Goal: Task Accomplishment & Management: Manage account settings

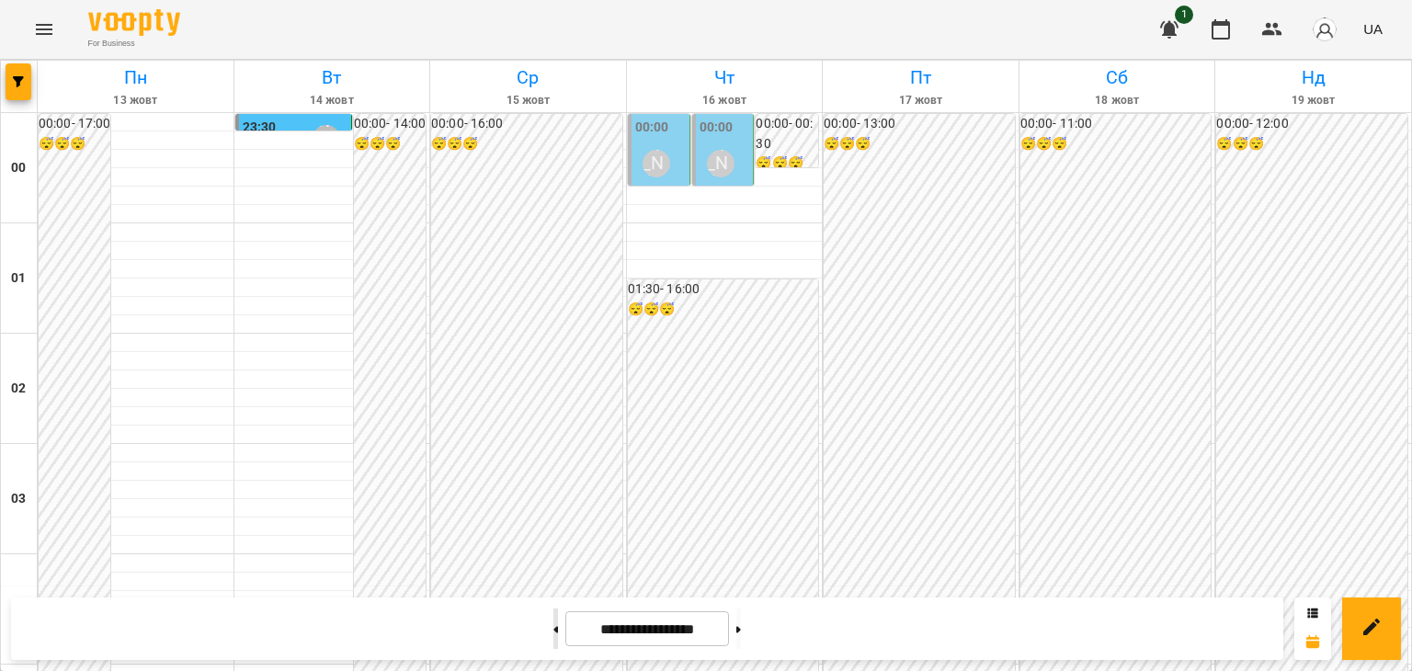
click at [553, 631] on button at bounding box center [555, 628] width 5 height 40
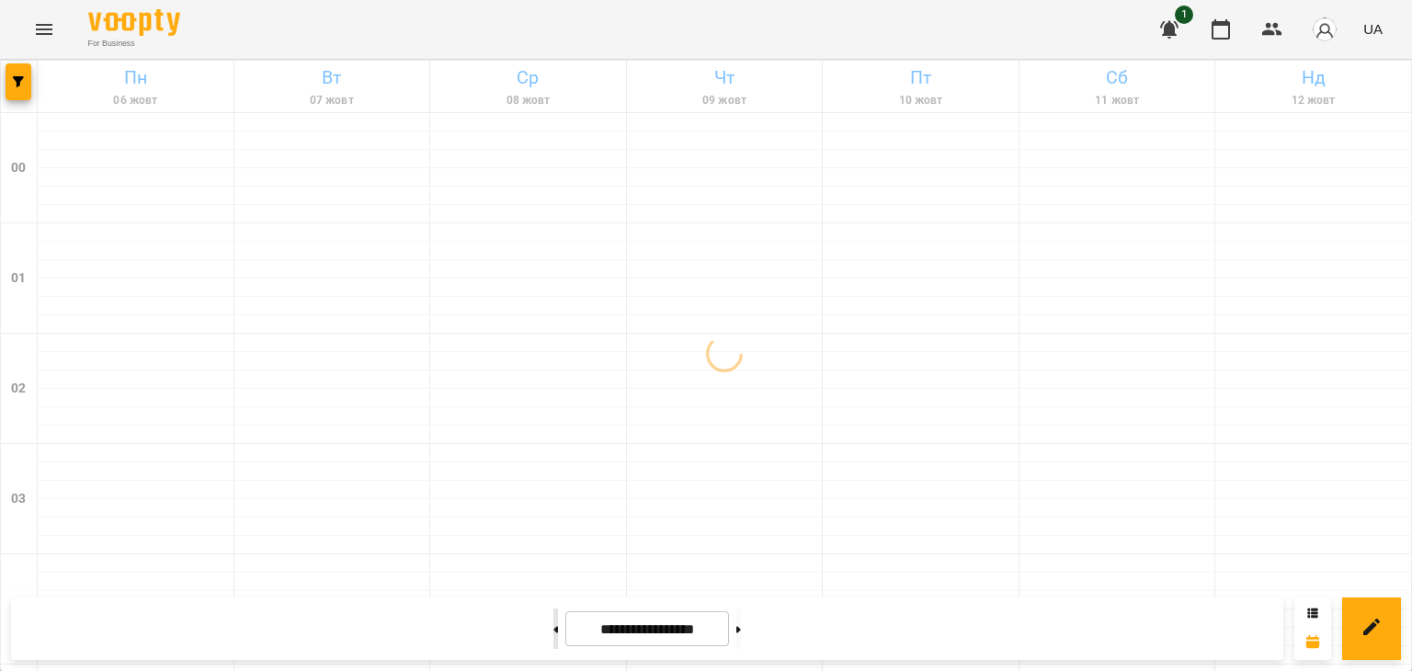
click at [553, 631] on button at bounding box center [555, 628] width 5 height 40
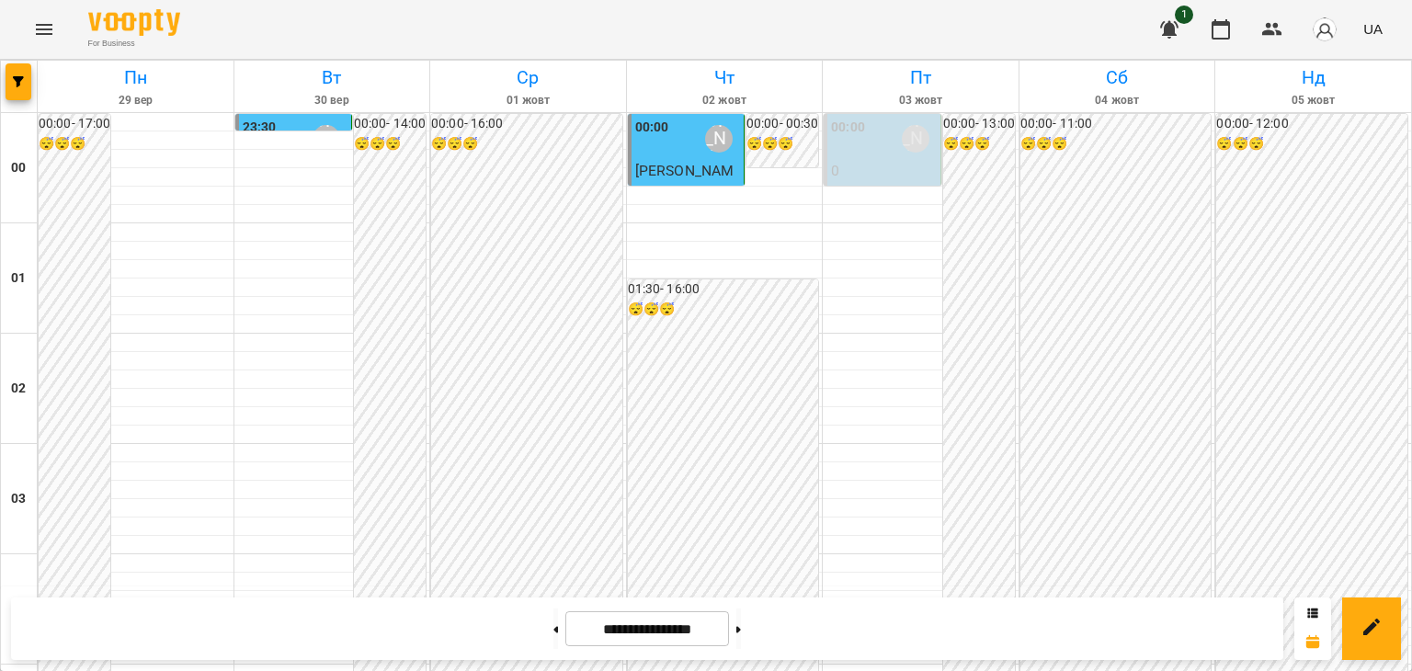
scroll to position [1287, 0]
click at [741, 628] on icon at bounding box center [738, 629] width 5 height 6
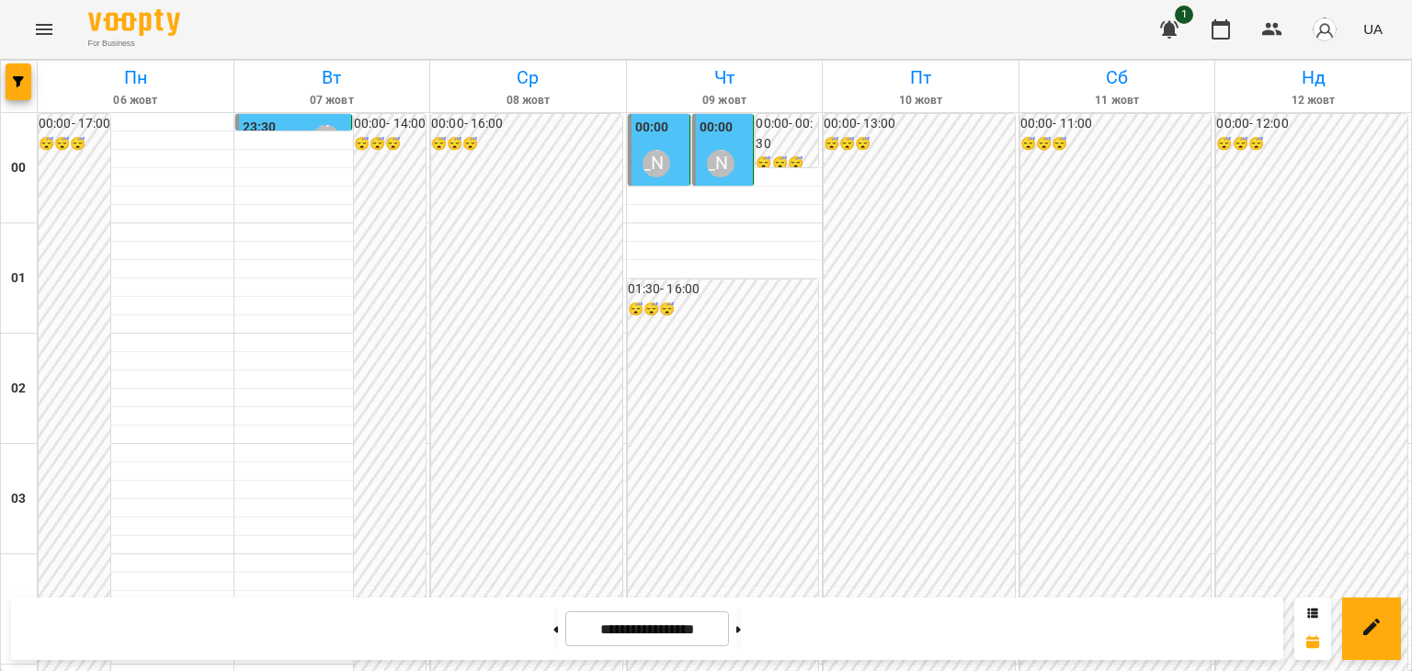
scroll to position [1563, 0]
click at [741, 626] on icon at bounding box center [738, 629] width 5 height 7
type input "**********"
click at [653, 150] on div "[PERSON_NAME]" at bounding box center [656, 164] width 28 height 28
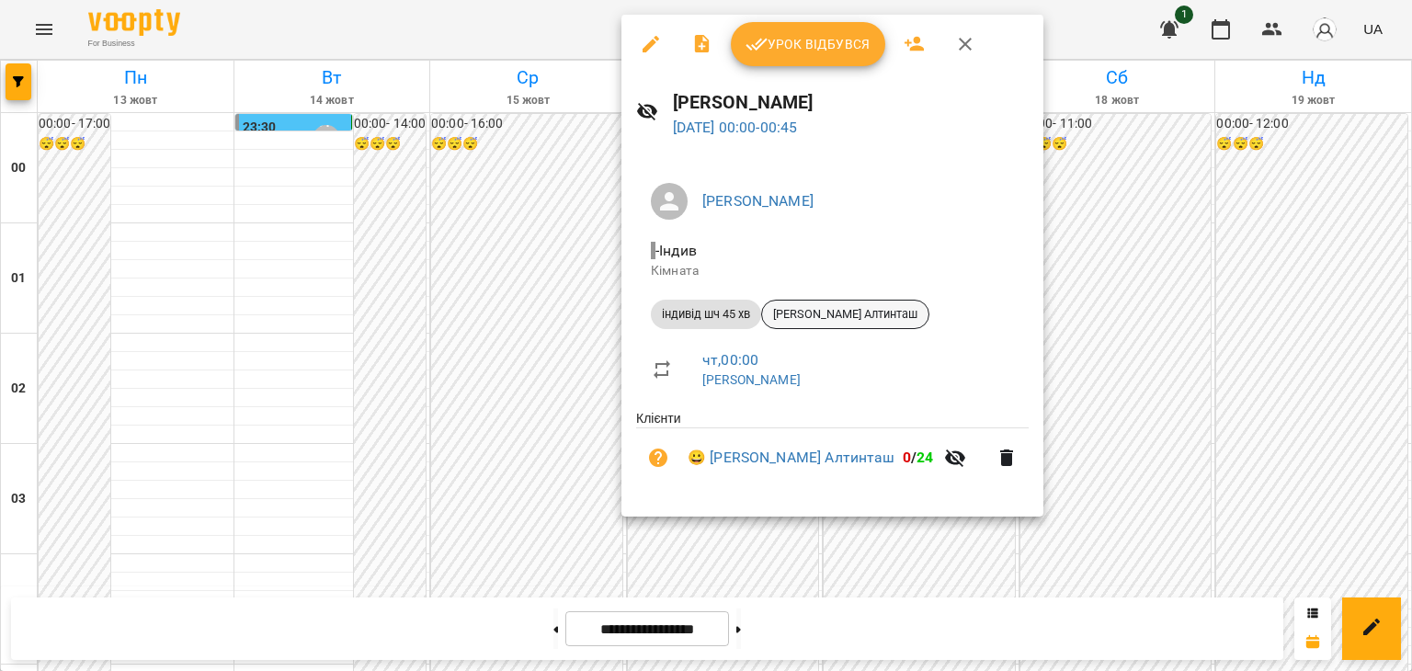
click at [866, 320] on span "[PERSON_NAME] Алтинташ" at bounding box center [845, 314] width 166 height 17
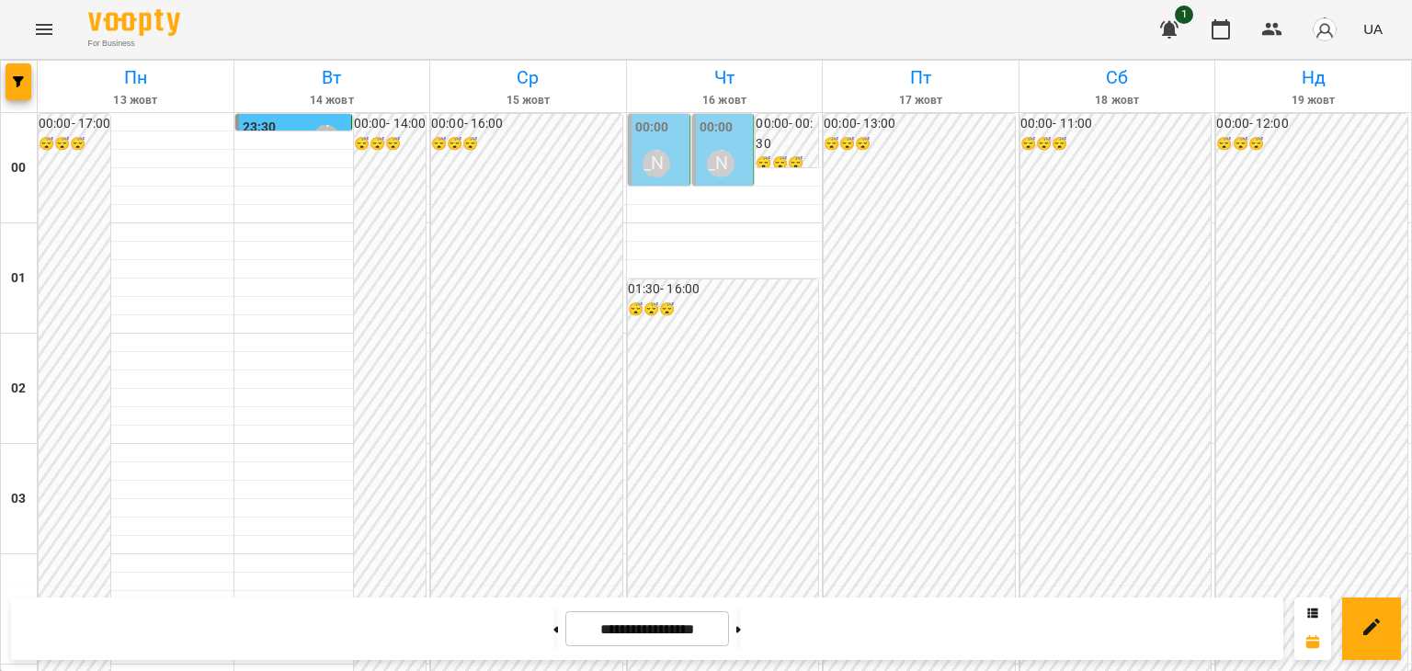
scroll to position [1746, 0]
click at [741, 631] on button at bounding box center [738, 628] width 5 height 40
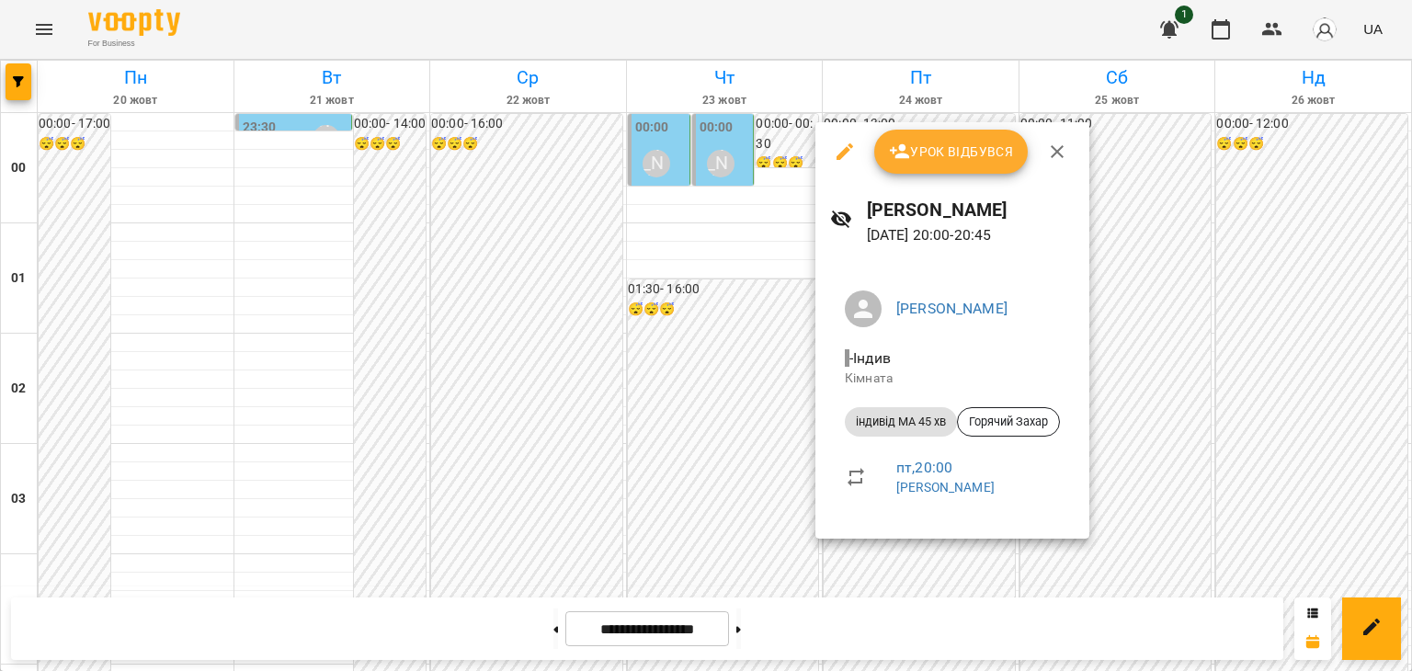
click at [1169, 355] on div at bounding box center [706, 335] width 1412 height 671
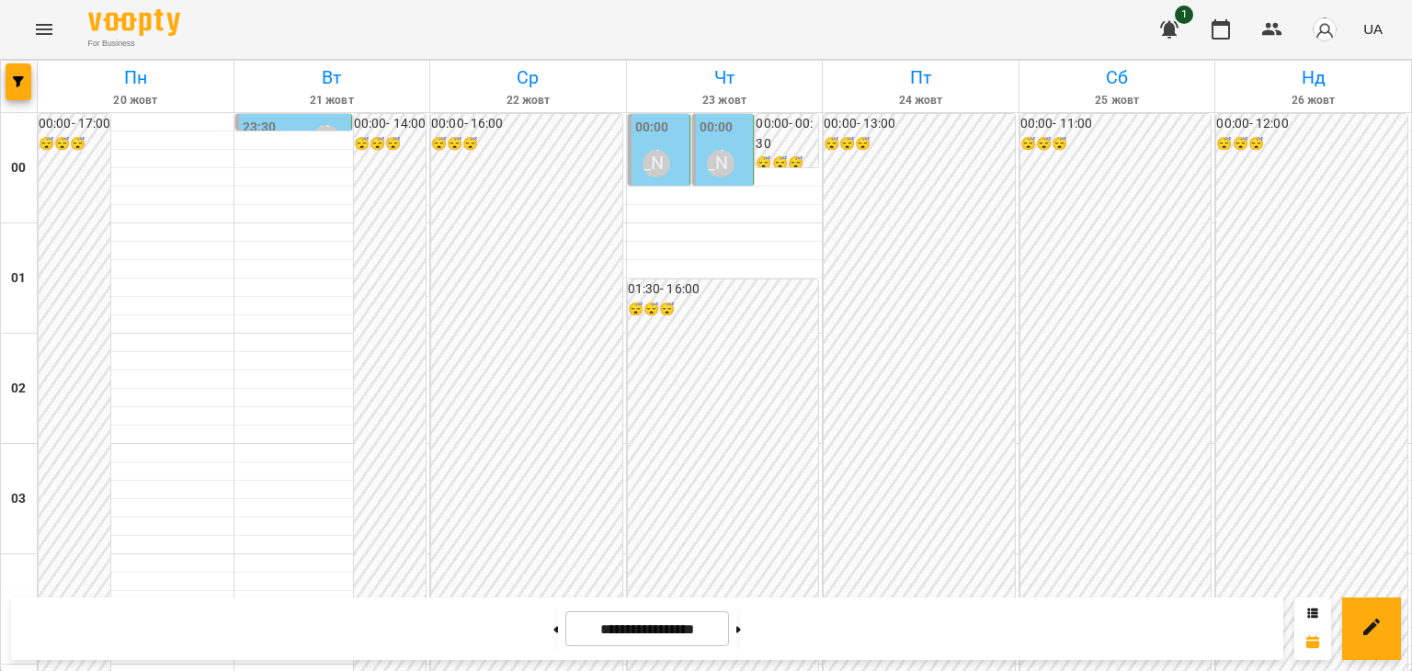
scroll to position [0, 0]
click at [554, 629] on icon at bounding box center [556, 629] width 5 height 6
type input "**********"
